Goal: Check status: Check status

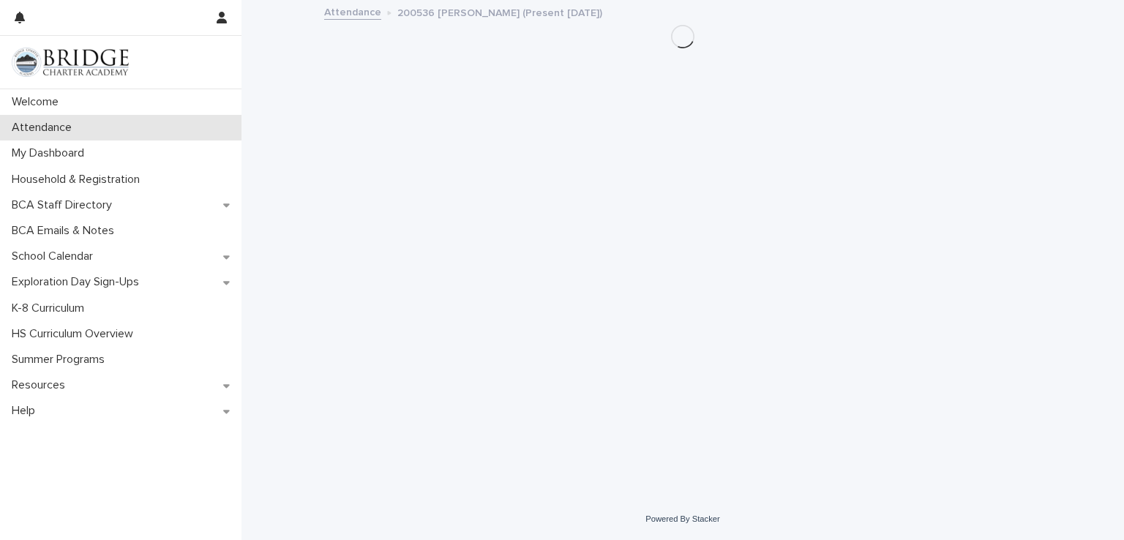
click at [88, 133] on div "Attendance" at bounding box center [121, 128] width 242 height 26
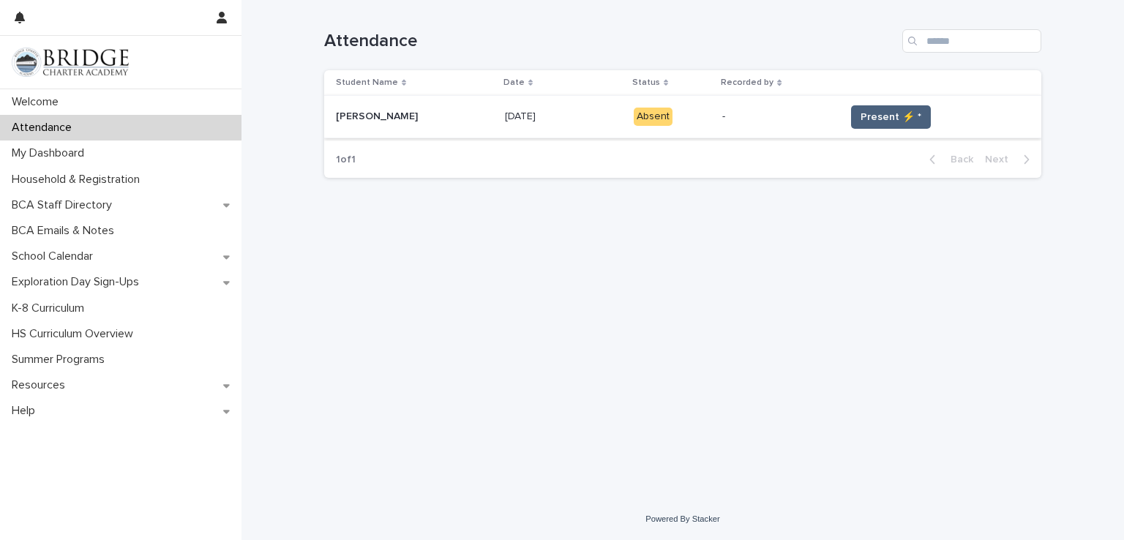
click at [885, 118] on span "Present ⚡ *" at bounding box center [891, 117] width 61 height 15
click at [884, 116] on span "Present ⚡ *" at bounding box center [891, 117] width 61 height 15
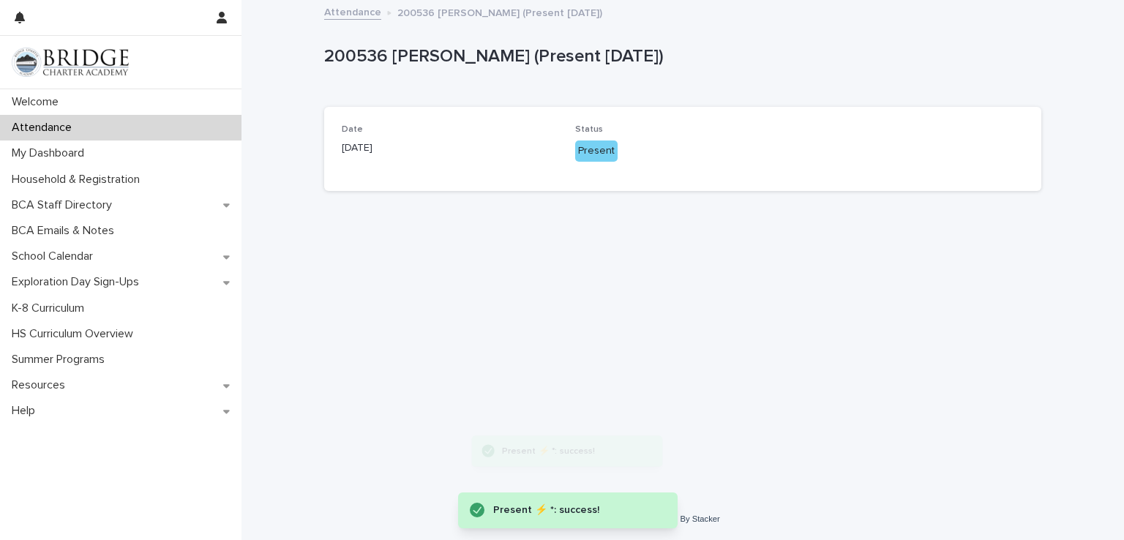
click at [597, 156] on div "Present" at bounding box center [596, 151] width 42 height 21
